Goal: Use online tool/utility: Utilize a website feature to perform a specific function

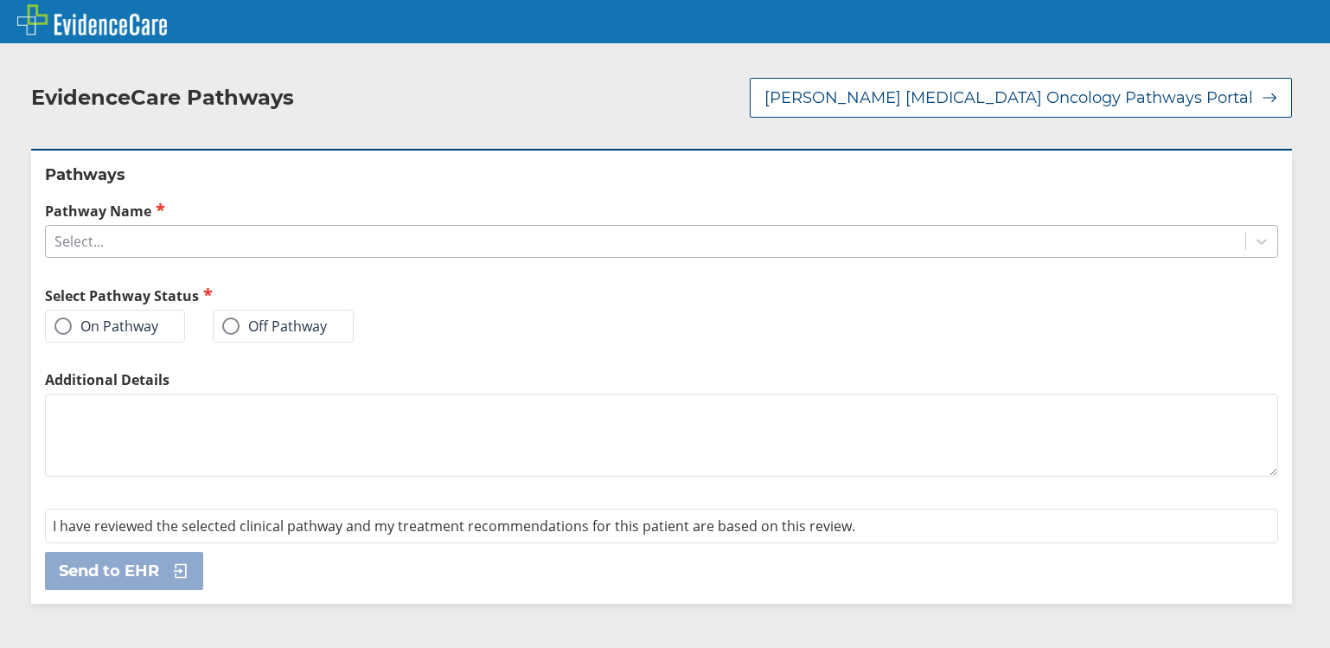
click at [162, 241] on div "Select..." at bounding box center [645, 241] width 1199 height 29
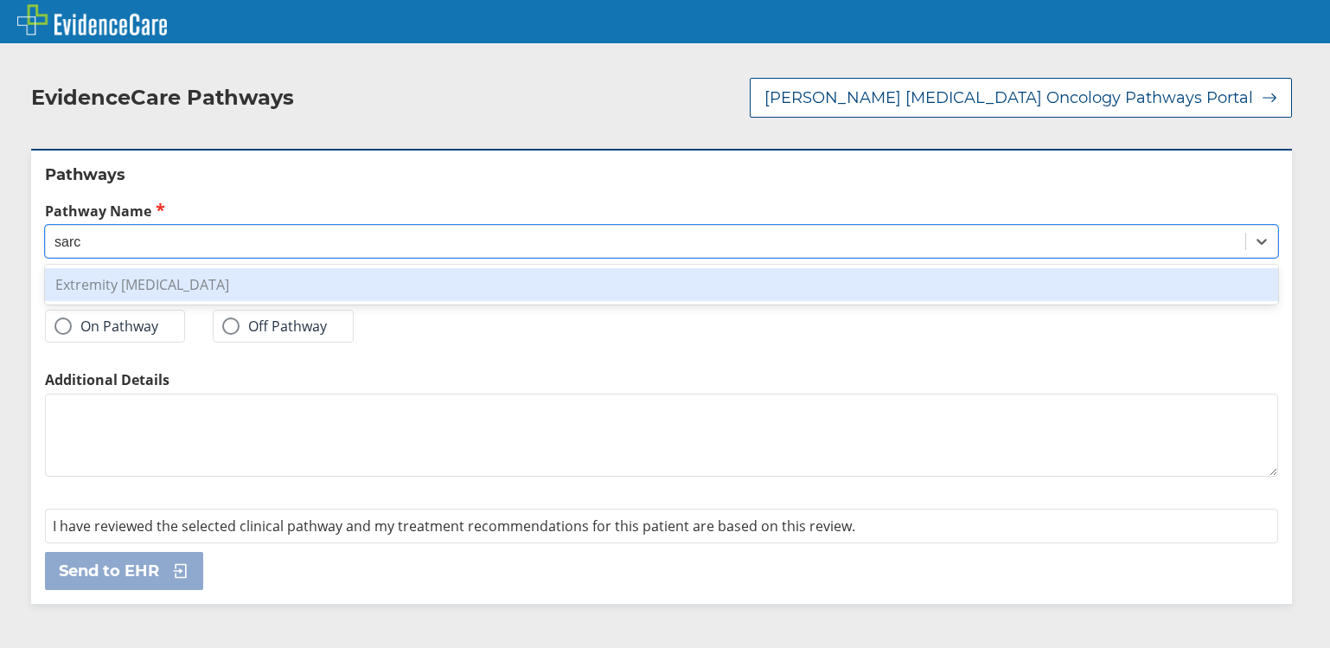
click at [169, 283] on div "Extremity [MEDICAL_DATA]" at bounding box center [661, 284] width 1233 height 33
type input "sarc"
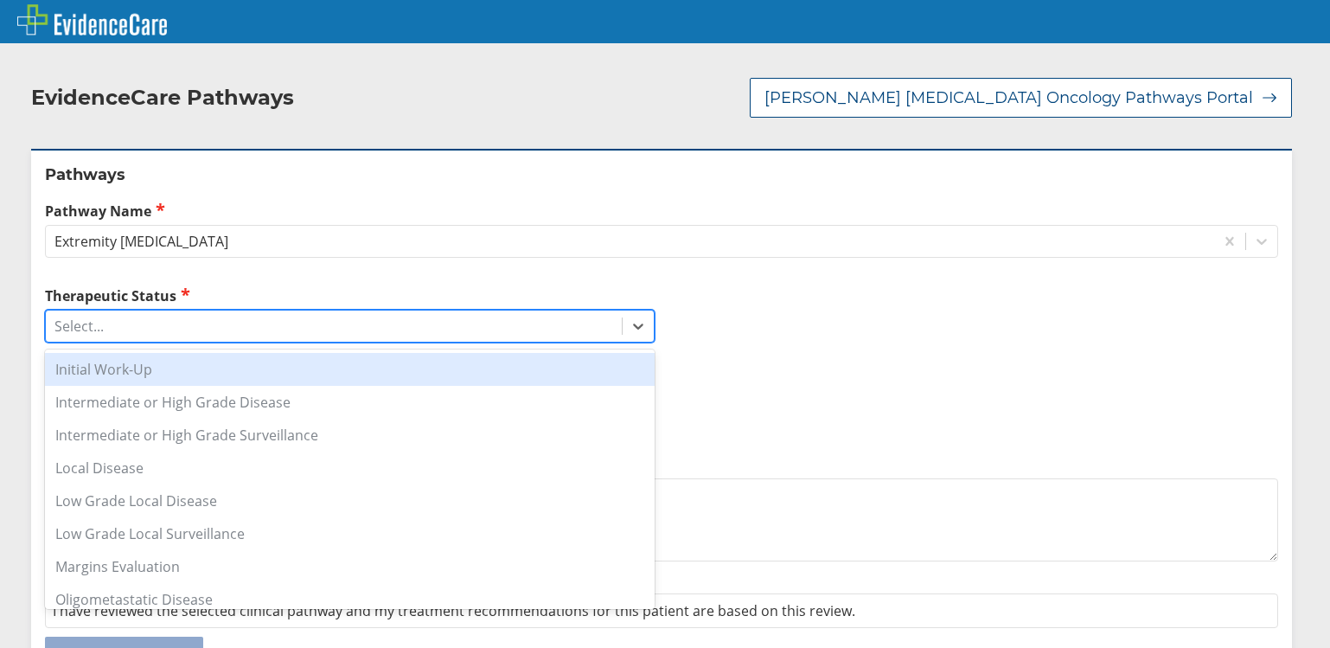
click at [99, 333] on div "Select..." at bounding box center [78, 325] width 49 height 19
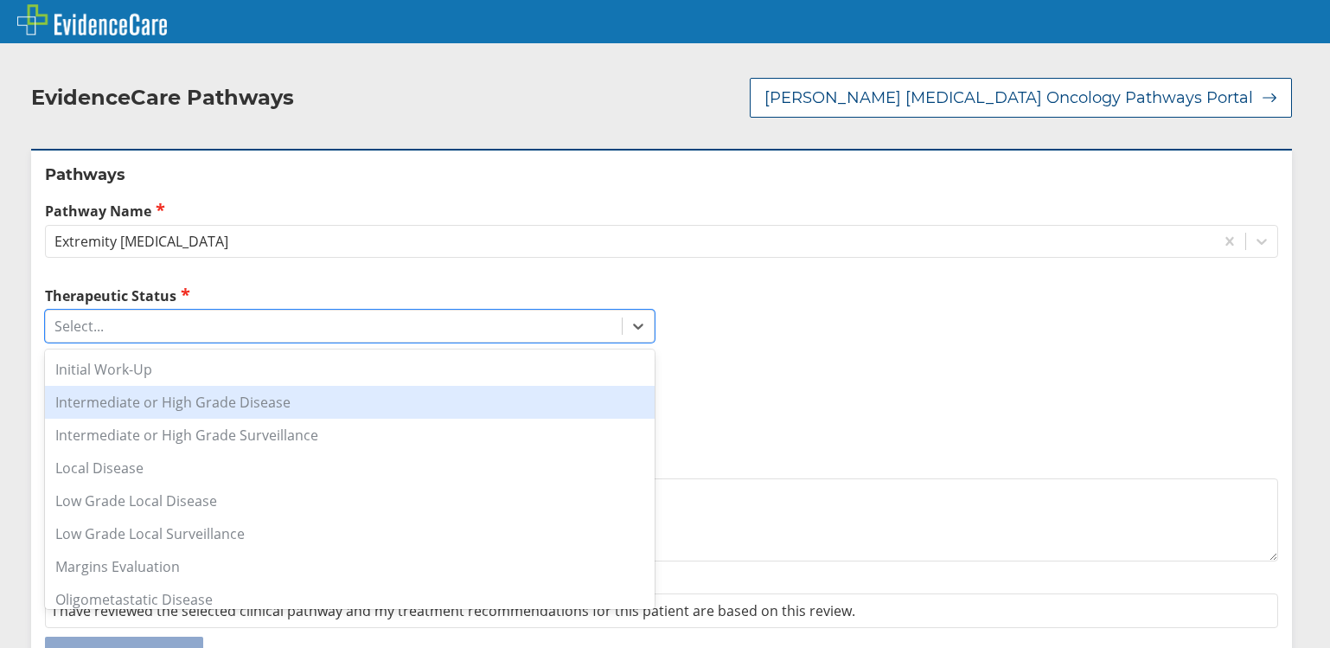
click at [138, 406] on div "Intermediate or High Grade Disease" at bounding box center [350, 402] width 610 height 33
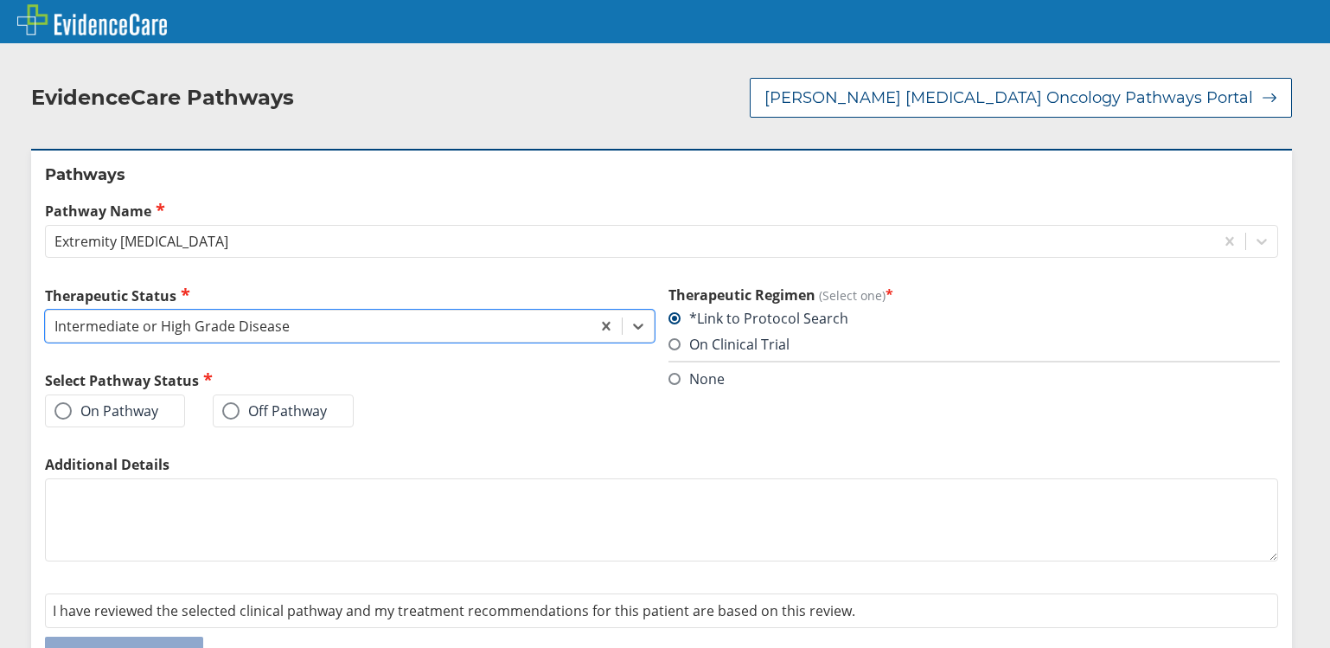
click at [93, 413] on label "On Pathway" at bounding box center [106, 410] width 104 height 17
click at [0, 0] on input "On Pathway" at bounding box center [0, 0] width 0 height 0
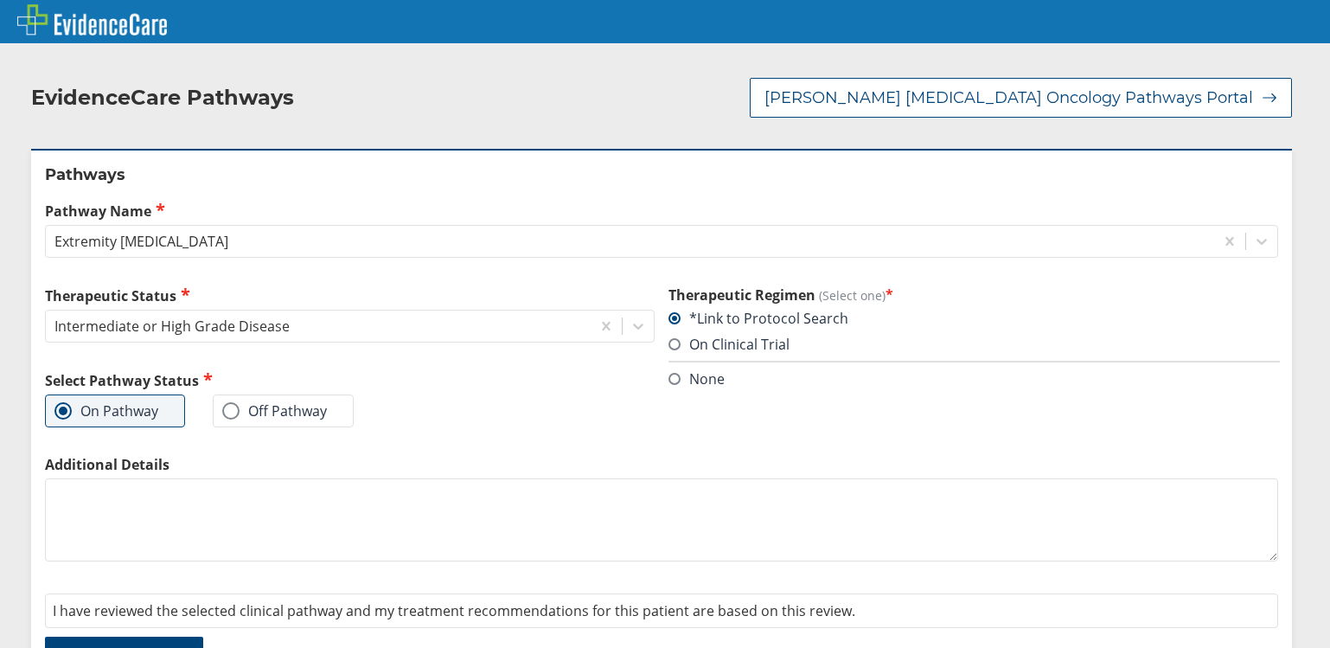
scroll to position [49, 0]
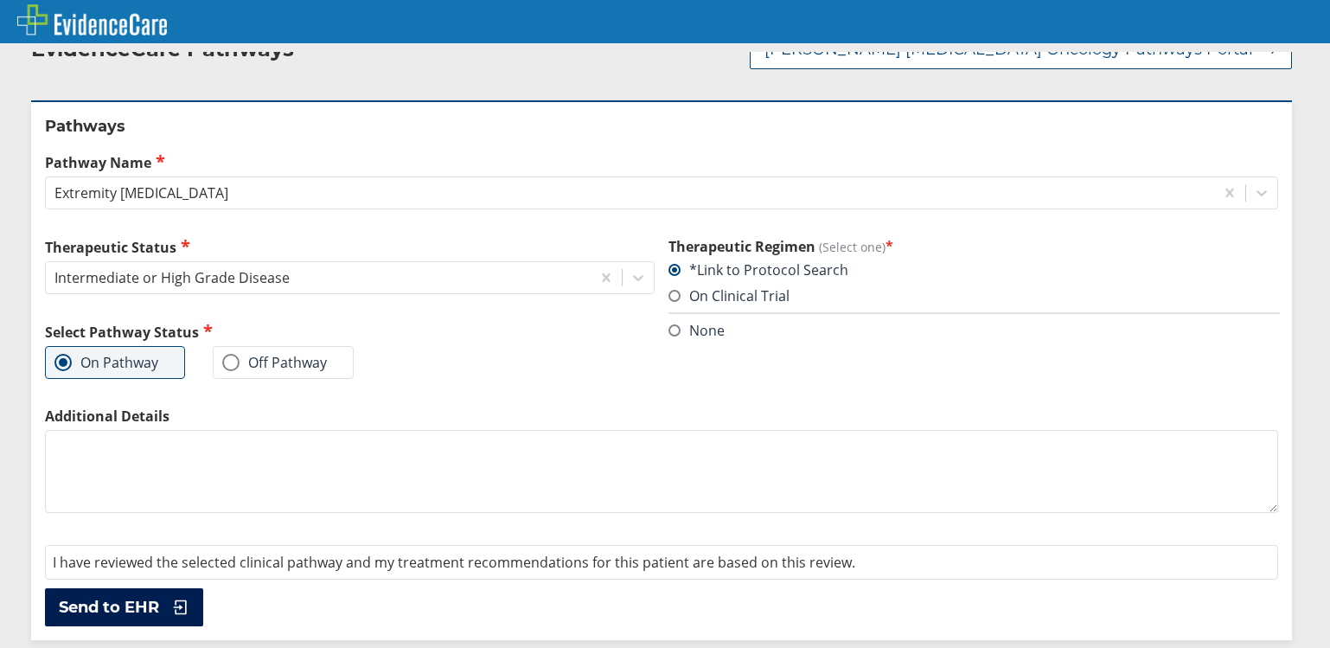
click at [111, 606] on span "Send to EHR" at bounding box center [109, 607] width 100 height 21
